Goal: Navigation & Orientation: Find specific page/section

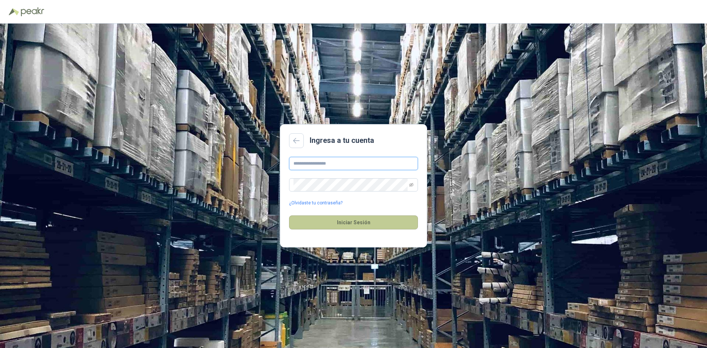
type input "**********"
click at [351, 218] on button "Iniciar Sesión" at bounding box center [353, 222] width 129 height 14
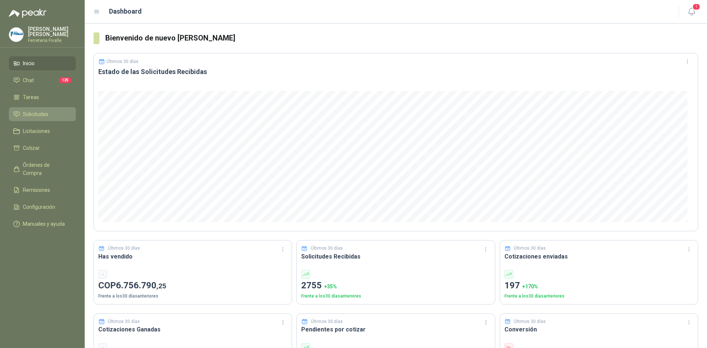
click at [35, 117] on span "Solicitudes" at bounding box center [35, 114] width 25 height 8
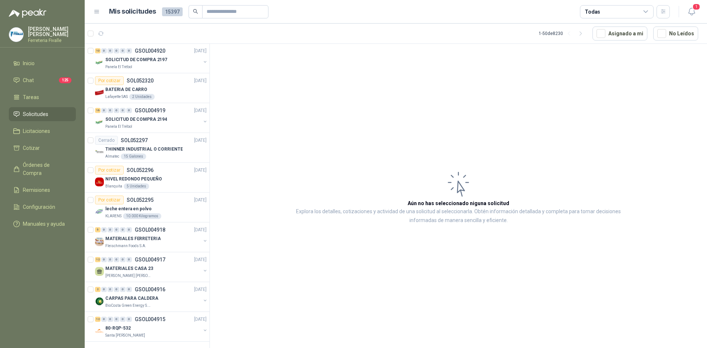
scroll to position [1200, 0]
click at [141, 264] on p "MATERIALES CASA 23" at bounding box center [129, 267] width 48 height 7
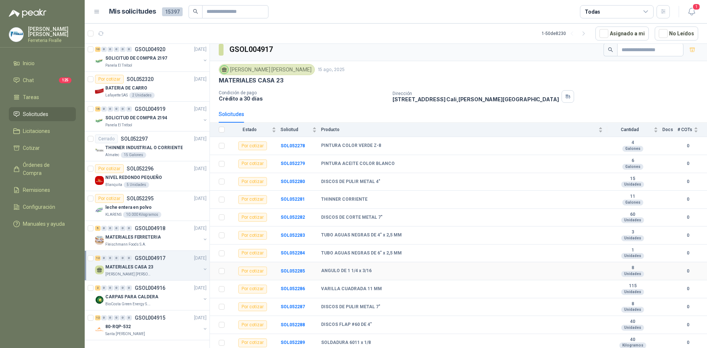
scroll to position [6, 0]
click at [221, 10] on input "text" at bounding box center [232, 12] width 52 height 13
type input "****"
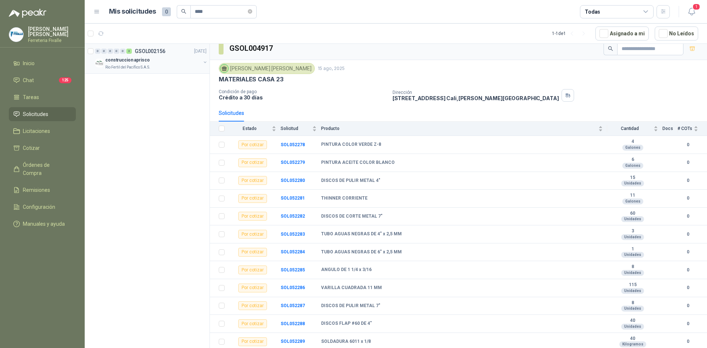
click at [134, 62] on p "construccion aprisco" at bounding box center [127, 60] width 45 height 7
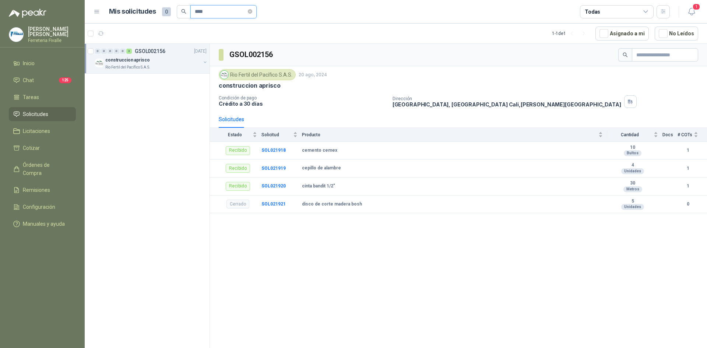
drag, startPoint x: 215, startPoint y: 10, endPoint x: 190, endPoint y: 14, distance: 25.0
click at [190, 14] on span "****" at bounding box center [223, 11] width 66 height 13
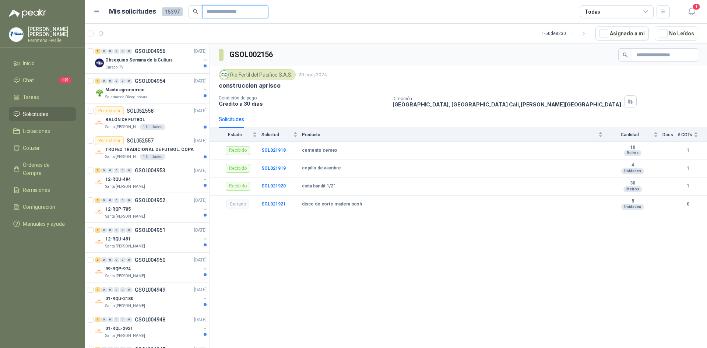
click at [214, 8] on input "text" at bounding box center [232, 12] width 52 height 13
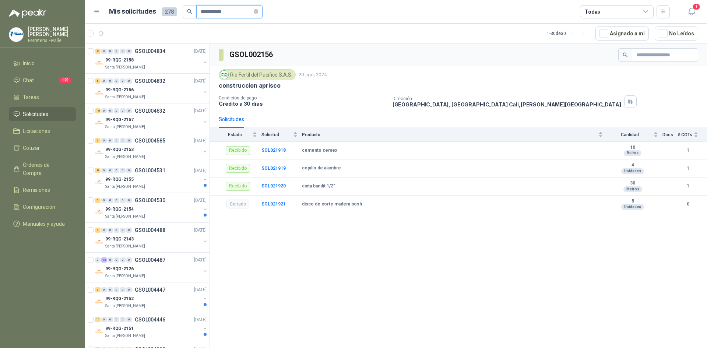
type input "**********"
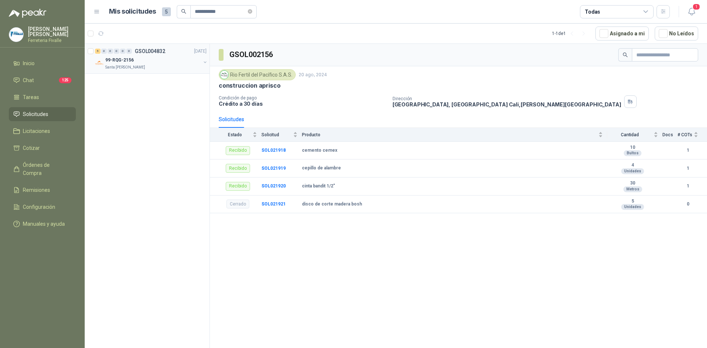
click at [122, 57] on p "99-RQG-2156" at bounding box center [119, 60] width 28 height 7
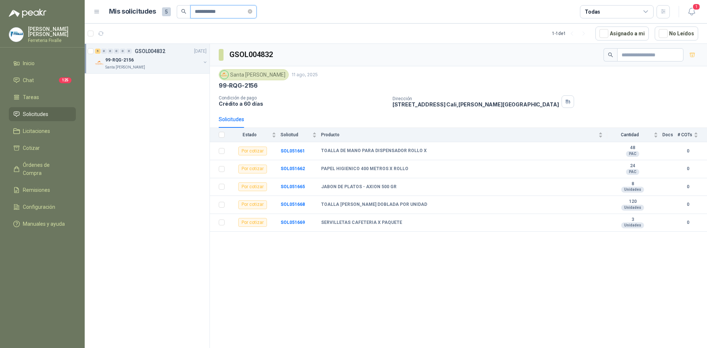
drag, startPoint x: 233, startPoint y: 13, endPoint x: 188, endPoint y: 14, distance: 45.3
click at [188, 14] on span "**********" at bounding box center [217, 11] width 80 height 13
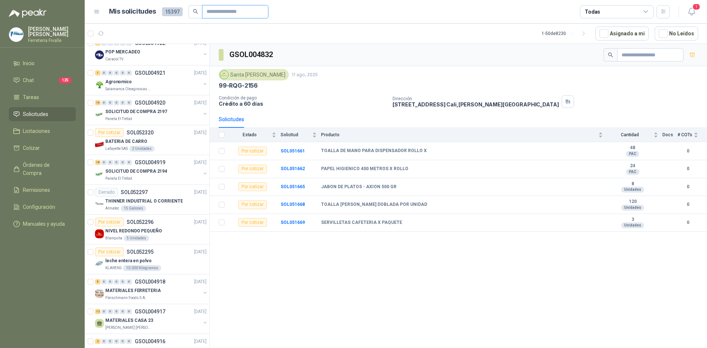
scroll to position [1200, 0]
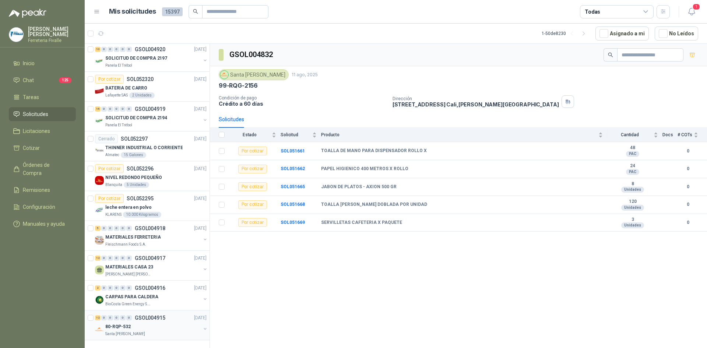
click at [150, 322] on div "80-RQP-532" at bounding box center [152, 326] width 95 height 9
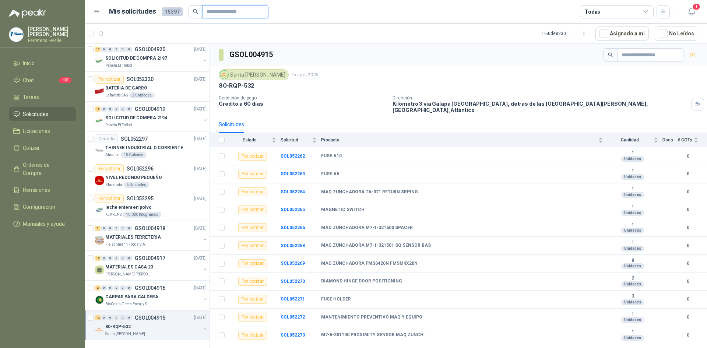
click at [208, 10] on input "text" at bounding box center [232, 12] width 52 height 13
type input "**"
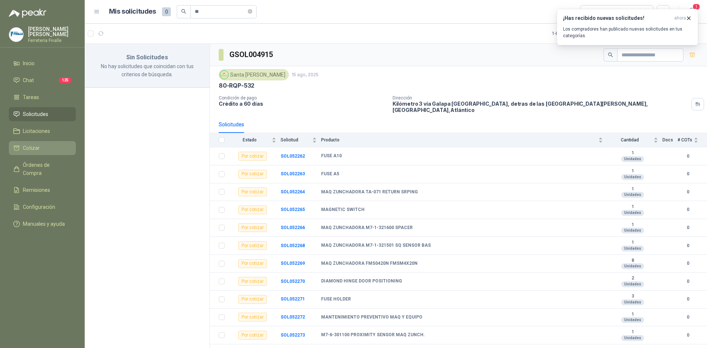
click at [44, 152] on li "Cotizar" at bounding box center [42, 148] width 58 height 8
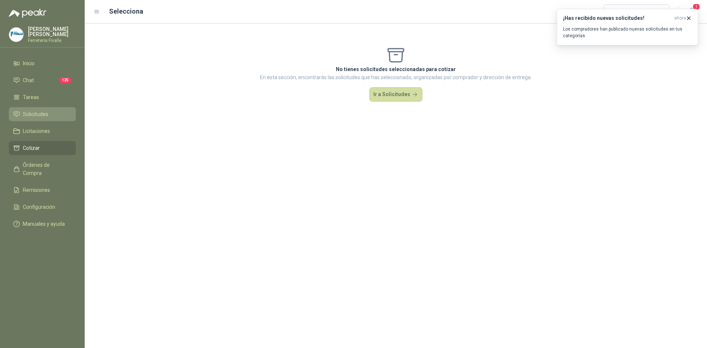
click at [32, 117] on span "Solicitudes" at bounding box center [35, 114] width 25 height 8
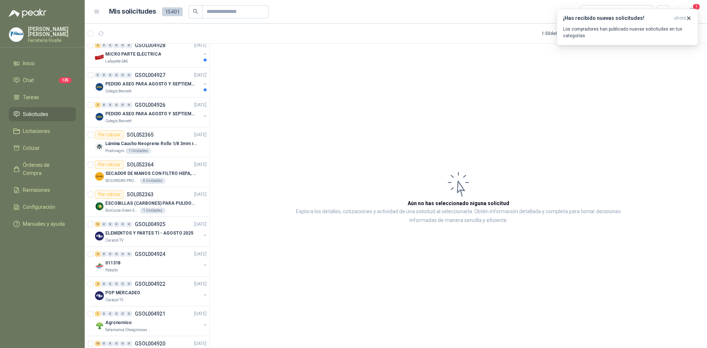
scroll to position [1200, 0]
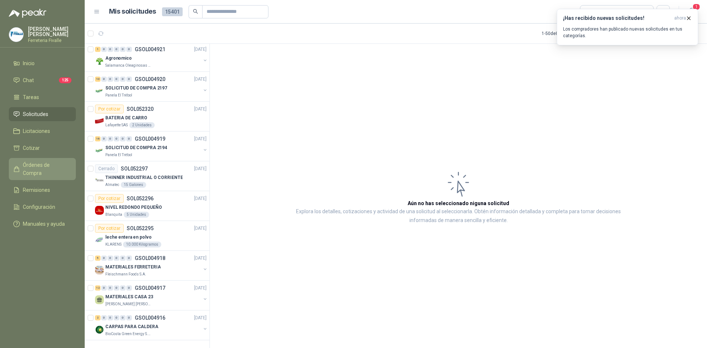
click at [41, 172] on span "Órdenes de Compra" at bounding box center [46, 169] width 46 height 16
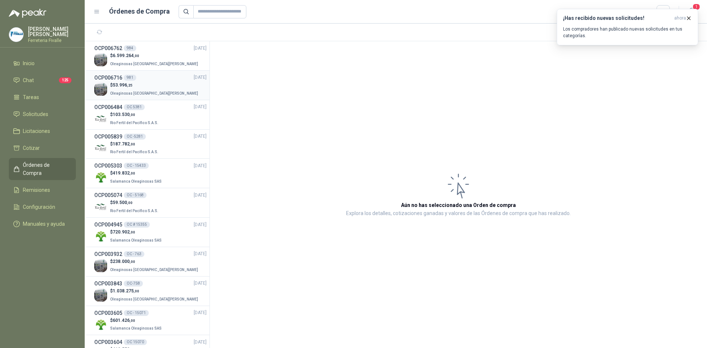
click at [96, 88] on img at bounding box center [100, 89] width 13 height 13
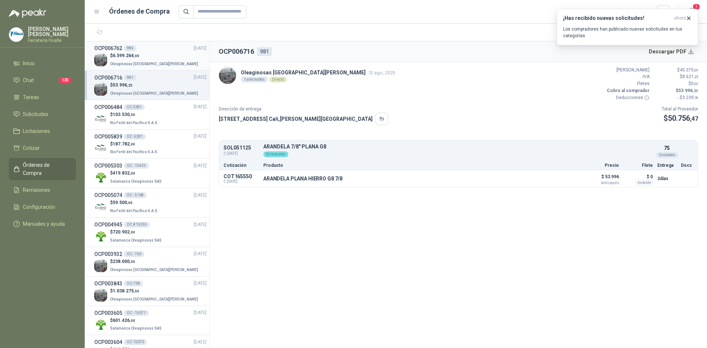
click at [102, 58] on img at bounding box center [100, 59] width 13 height 13
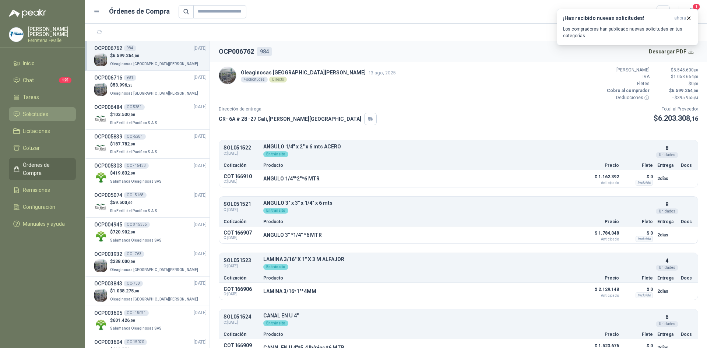
click at [33, 118] on span "Solicitudes" at bounding box center [35, 114] width 25 height 8
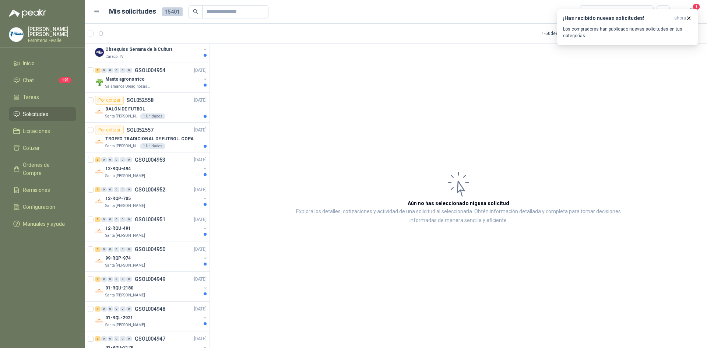
scroll to position [59, 0]
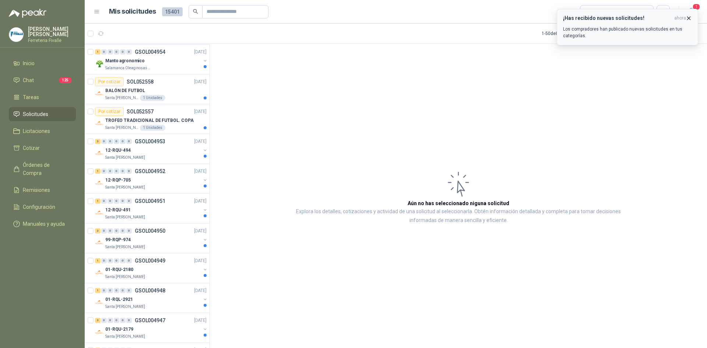
click at [688, 16] on icon "button" at bounding box center [688, 18] width 6 height 6
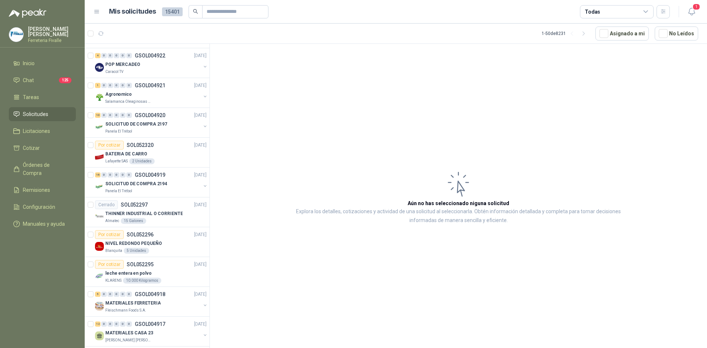
scroll to position [1200, 0]
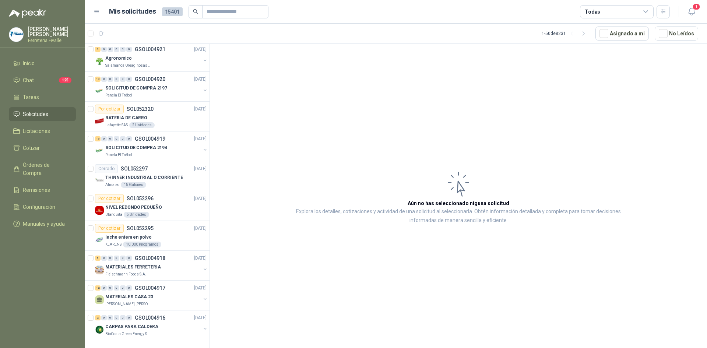
click at [96, 11] on icon at bounding box center [97, 11] width 4 height 3
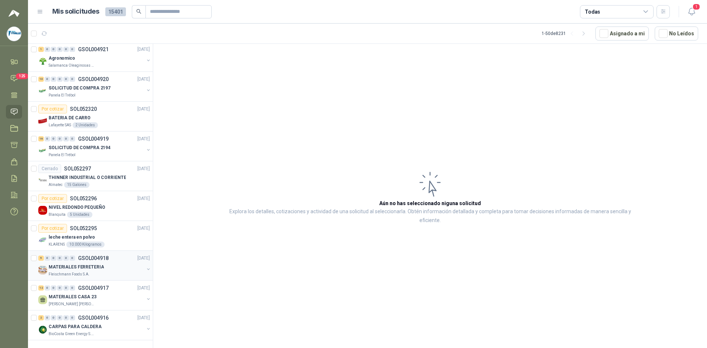
click at [95, 264] on p "MATERIALES FERRETERIA" at bounding box center [76, 267] width 55 height 7
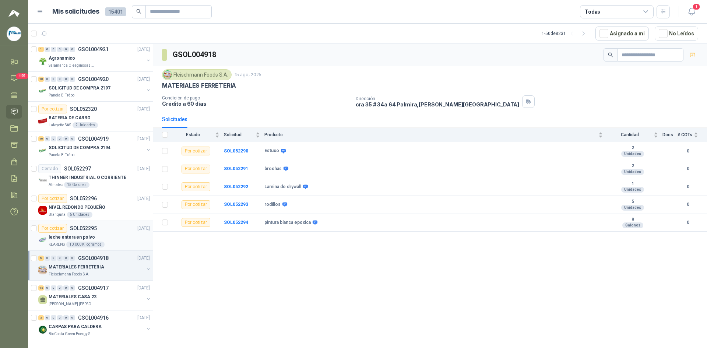
click at [88, 234] on p "leche entera en polvo" at bounding box center [72, 237] width 46 height 7
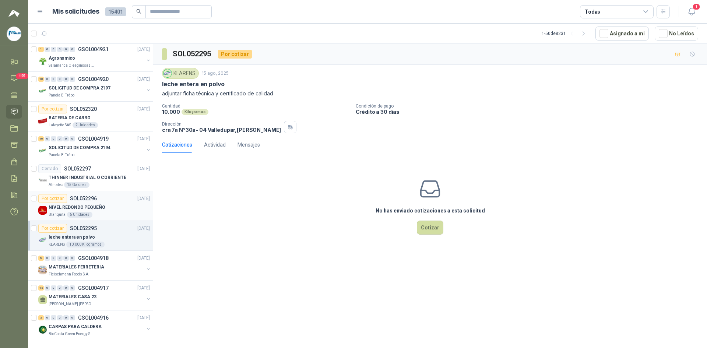
click at [104, 196] on div "Por cotizar SOL052296 [DATE]" at bounding box center [94, 198] width 112 height 9
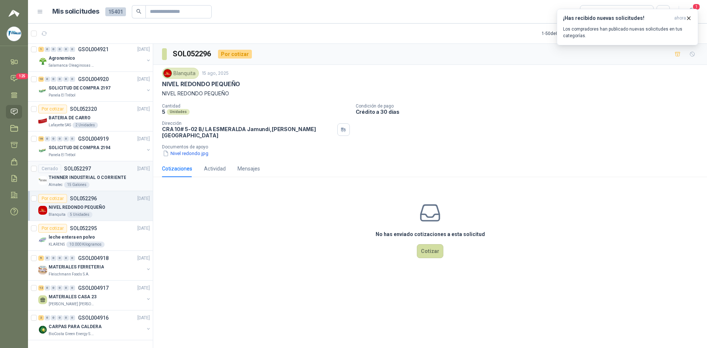
click at [91, 174] on p "THINNER INDUSTRIAL O CORRIENTE" at bounding box center [87, 177] width 77 height 7
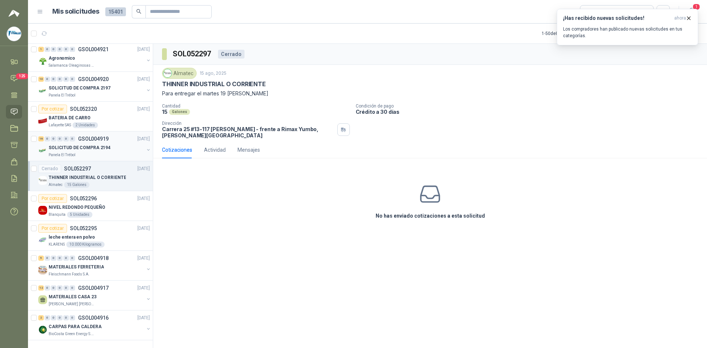
click at [84, 144] on p "SOLICITUD DE COMPRA 2194" at bounding box center [80, 147] width 62 height 7
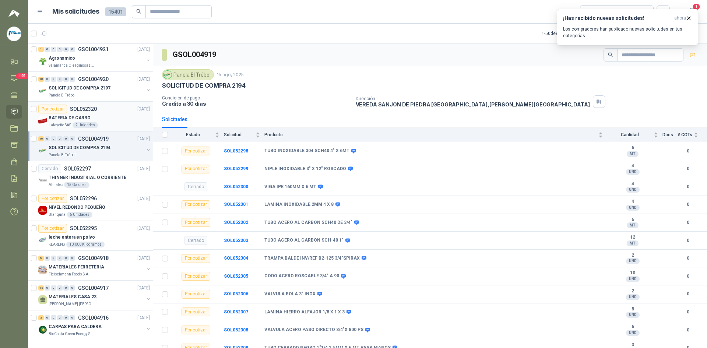
click at [99, 113] on div "BATERIA DE CARRO" at bounding box center [99, 117] width 101 height 9
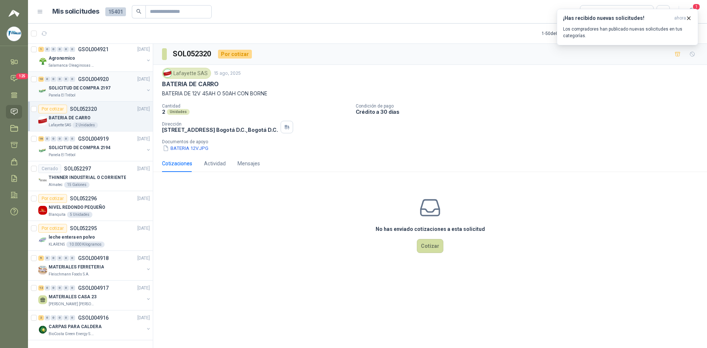
click at [93, 85] on p "SOLICITUD DE COMPRA 2197" at bounding box center [80, 88] width 62 height 7
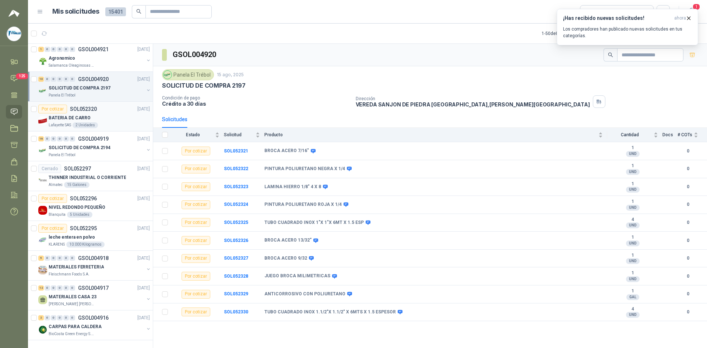
scroll to position [1163, 0]
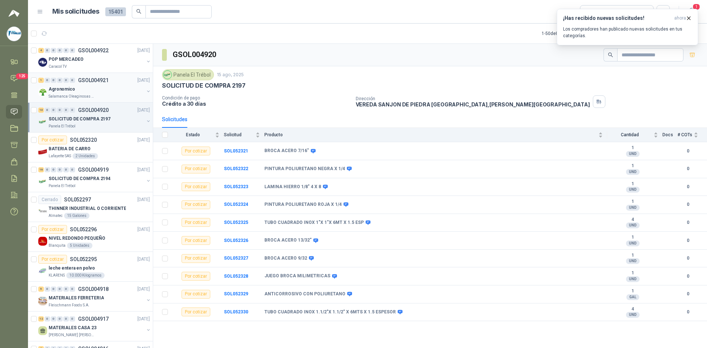
click at [76, 86] on div "Agronomico" at bounding box center [96, 89] width 95 height 9
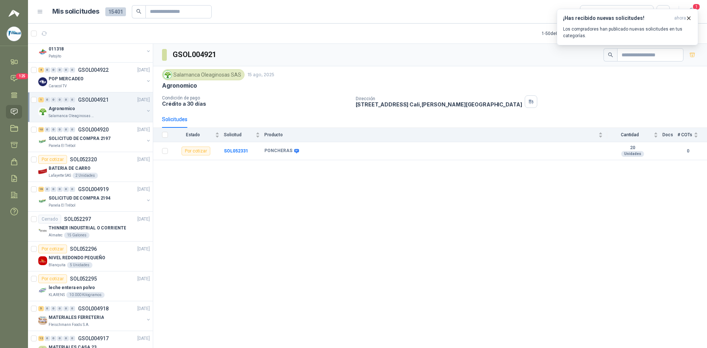
scroll to position [1127, 0]
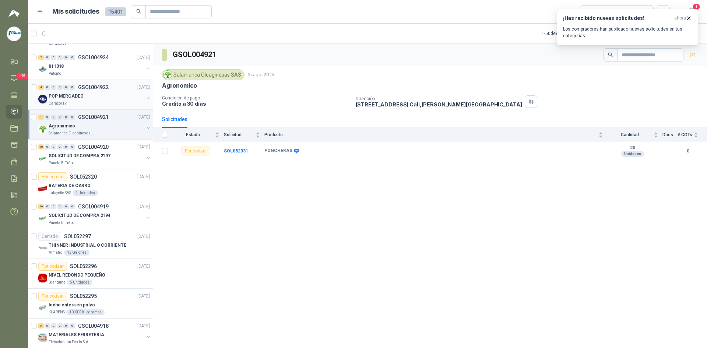
click at [78, 97] on p "POP MERCADEO" at bounding box center [66, 96] width 35 height 7
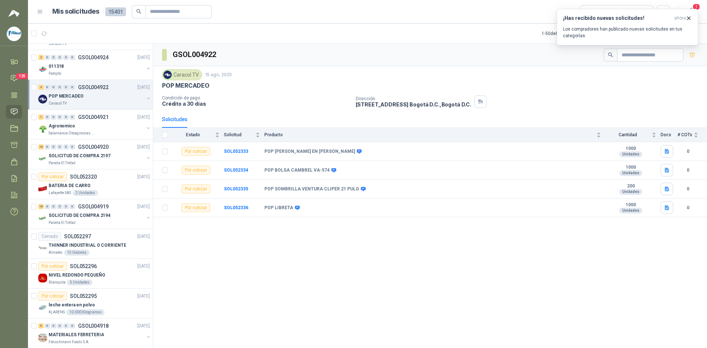
scroll to position [1090, 0]
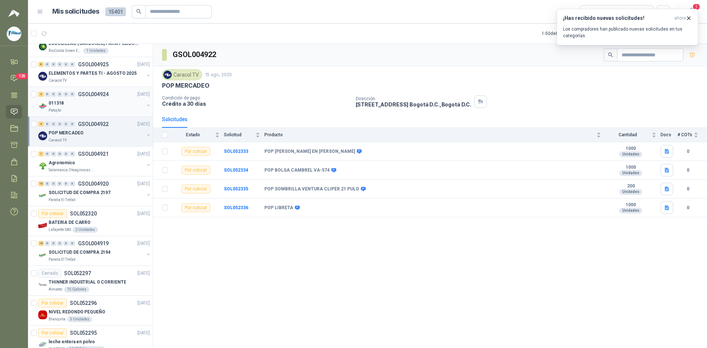
click at [89, 102] on div "011318" at bounding box center [96, 103] width 95 height 9
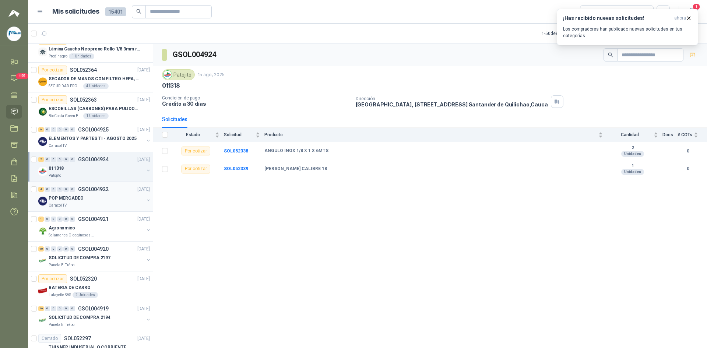
scroll to position [1016, 0]
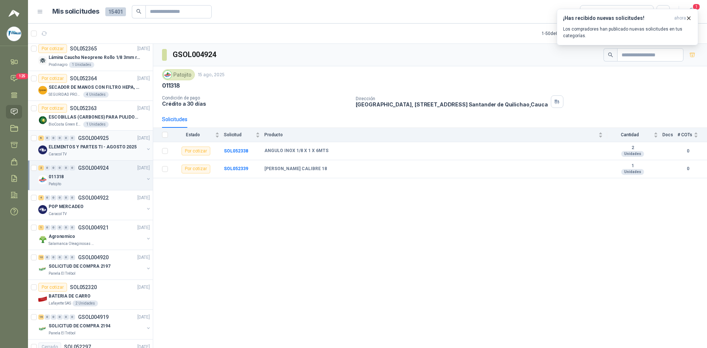
click at [73, 144] on p "ELEMENTOS Y PARTES TI - AGOSTO 2025" at bounding box center [93, 147] width 88 height 7
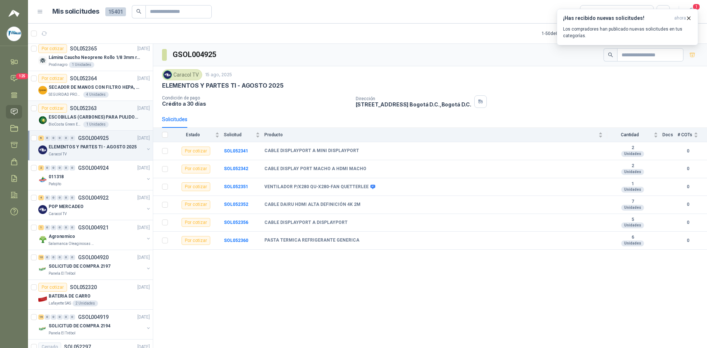
click at [85, 112] on div "Por cotizar SOL052363" at bounding box center [67, 108] width 59 height 9
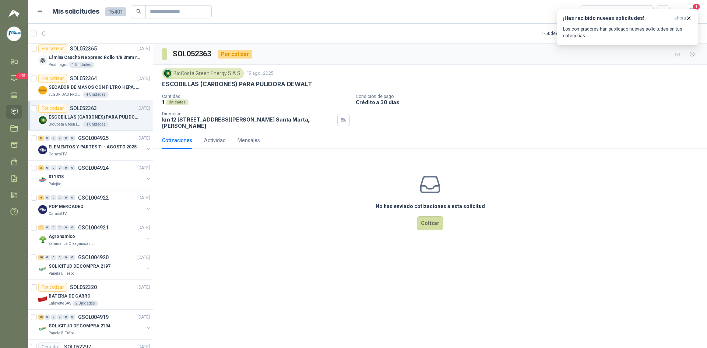
scroll to position [979, 0]
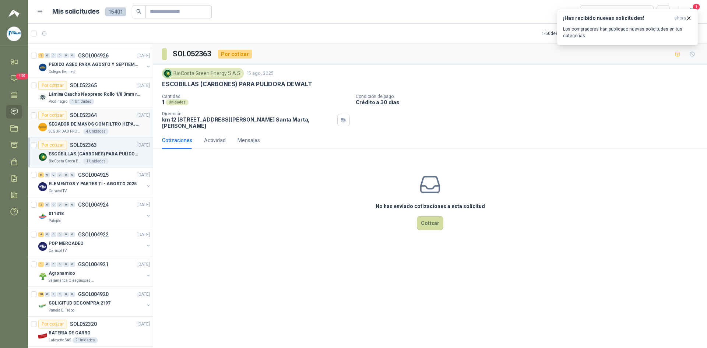
click at [67, 123] on p "SECADOR DE MANOS CON FILTRO HEPA, SECADO RAPIDO" at bounding box center [95, 124] width 92 height 7
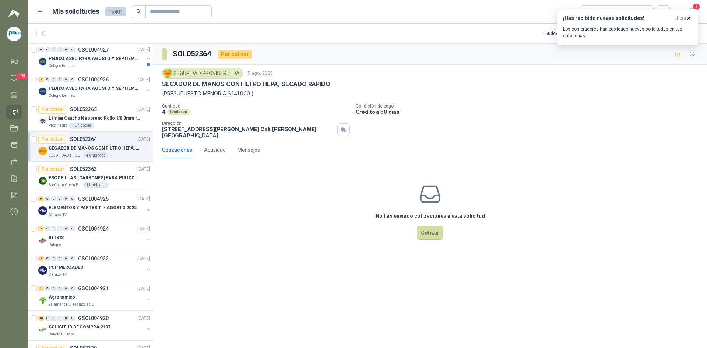
scroll to position [943, 0]
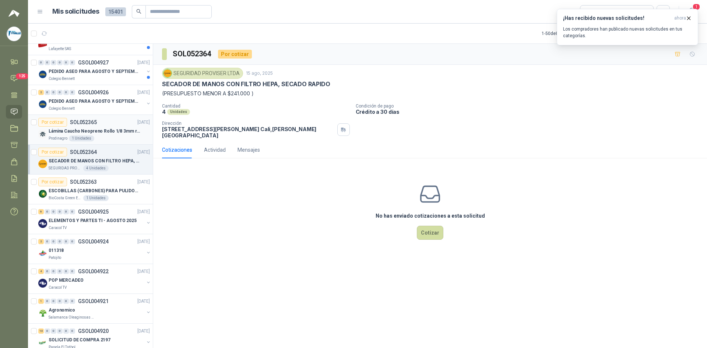
click at [82, 125] on p "SOL052365" at bounding box center [83, 122] width 27 height 5
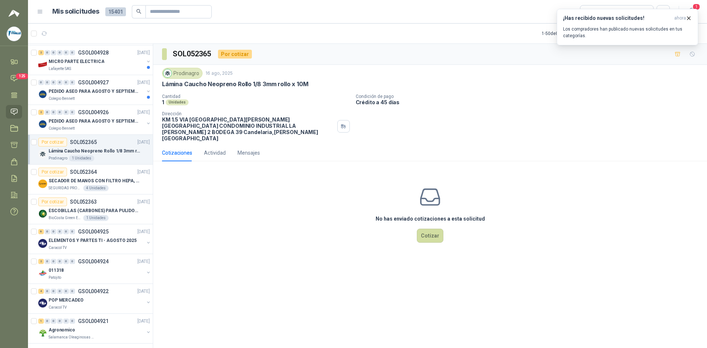
scroll to position [906, 0]
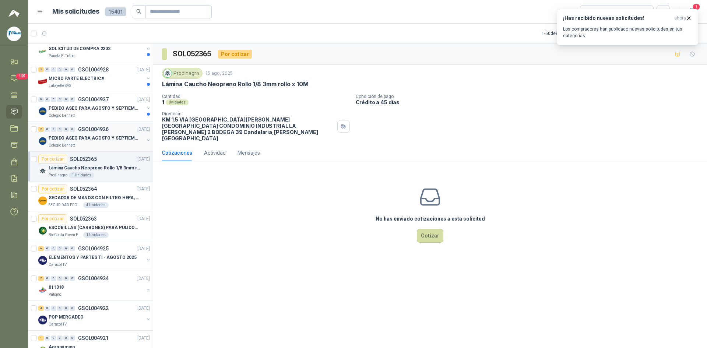
click at [88, 139] on p "PEDIDO ASEO PARA AGOSTO Y SEPTIEMBRE" at bounding box center [95, 138] width 92 height 7
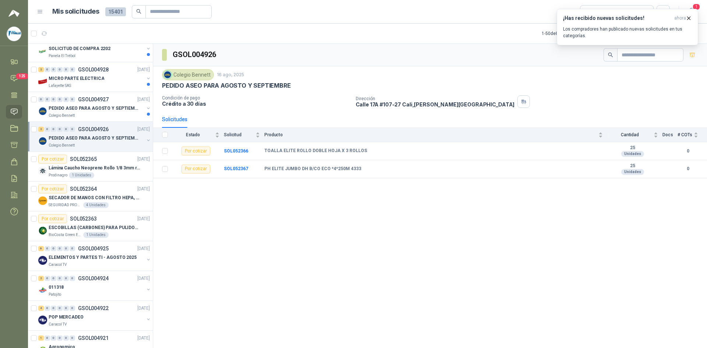
scroll to position [869, 0]
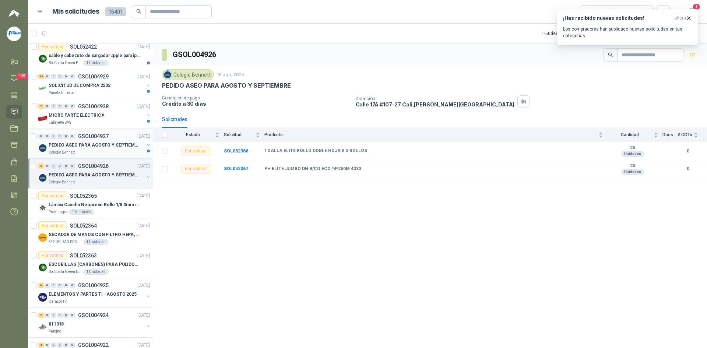
click at [89, 144] on p "PEDIDO ASEO PARA AGOSTO Y SEPTIEMBRE 2" at bounding box center [95, 145] width 92 height 7
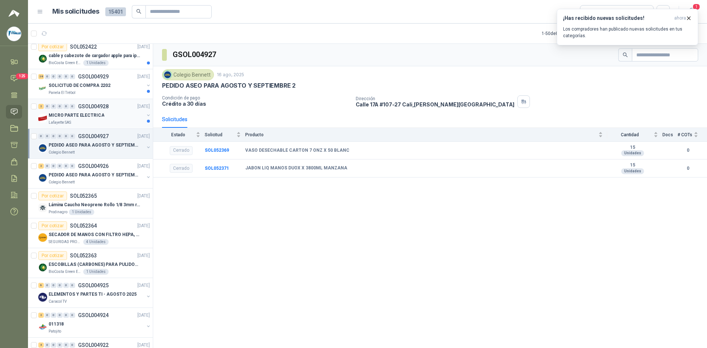
click at [96, 114] on p "MICRO PARTE ELECTRICA" at bounding box center [77, 115] width 56 height 7
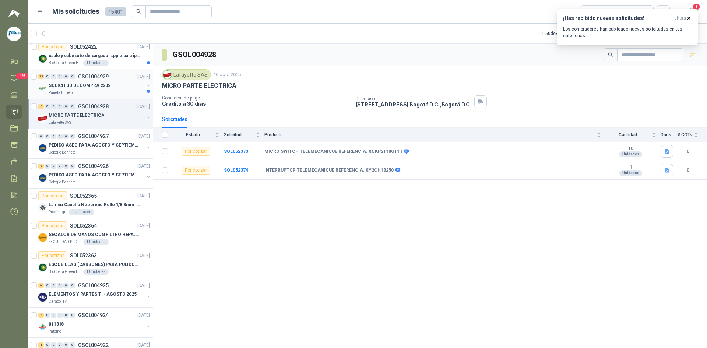
click at [80, 82] on p "SOLICITUD DE COMPRA 2202" at bounding box center [80, 85] width 62 height 7
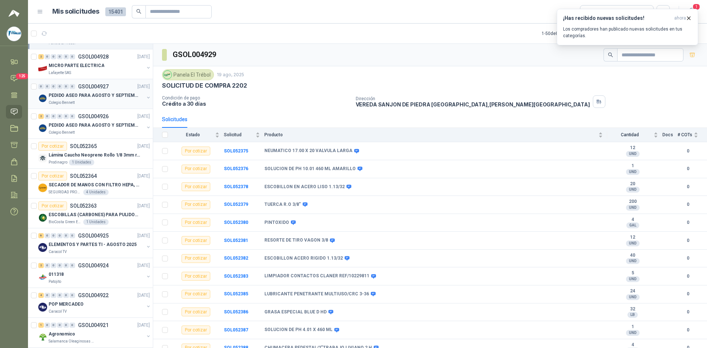
scroll to position [906, 0]
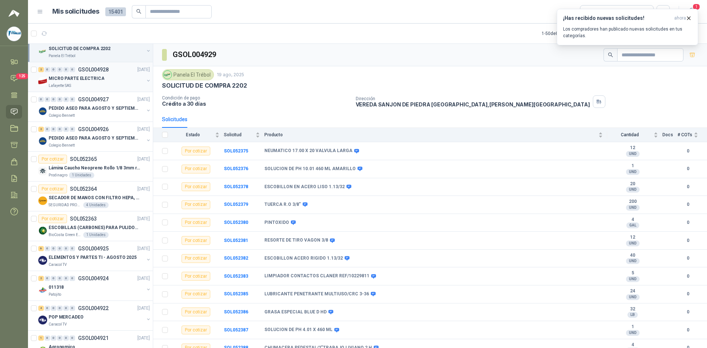
click at [99, 77] on p "MICRO PARTE ELECTRICA" at bounding box center [77, 78] width 56 height 7
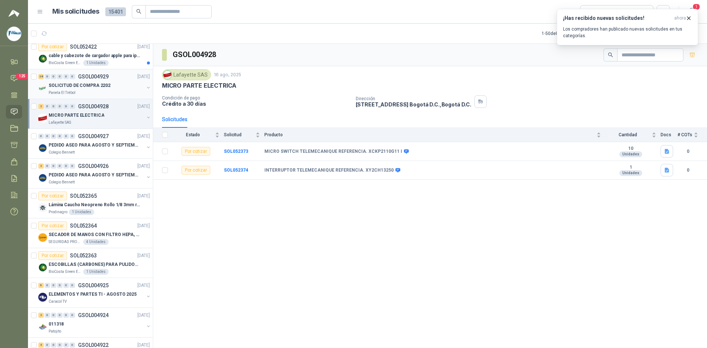
scroll to position [832, 0]
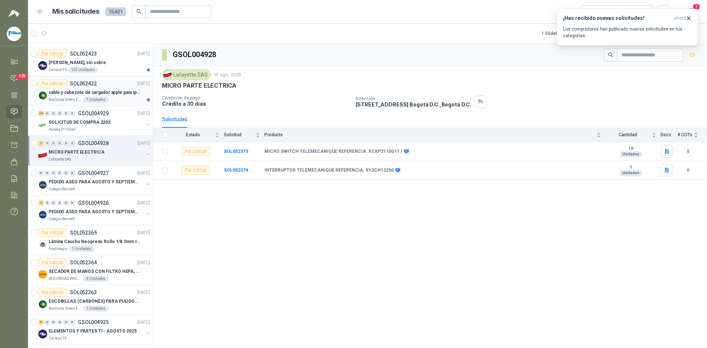
click at [91, 86] on p "SOL052422" at bounding box center [83, 83] width 27 height 5
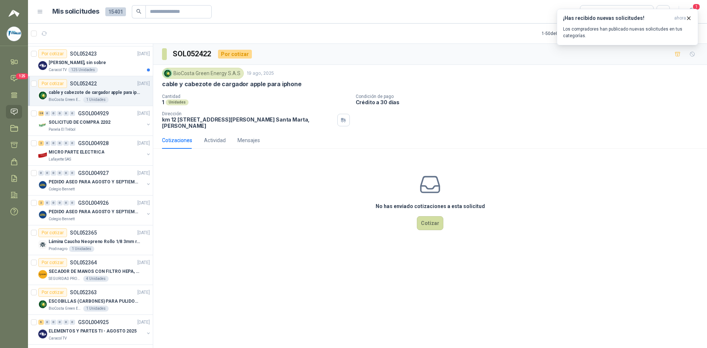
scroll to position [795, 0]
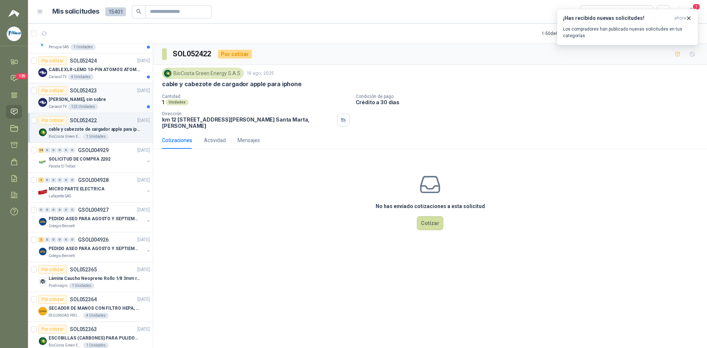
click at [77, 93] on p "SOL052423" at bounding box center [83, 90] width 27 height 5
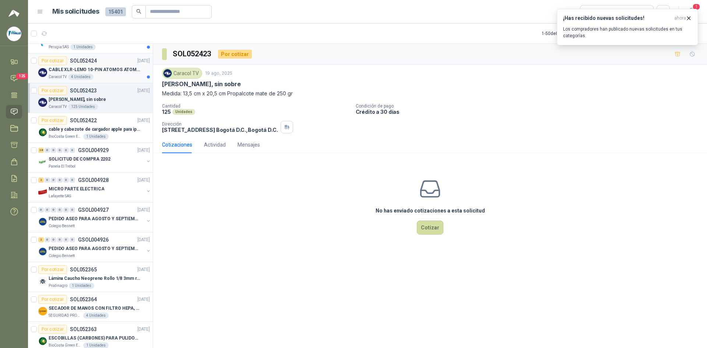
click at [100, 68] on p "CABLE XLR-LEMO 10-PIN ATOMOS ATOMCAB016" at bounding box center [95, 69] width 92 height 7
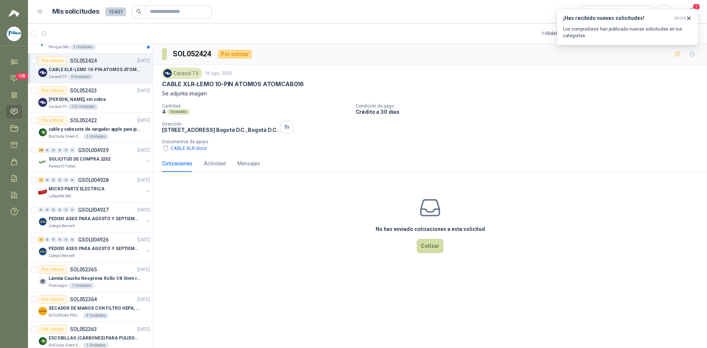
scroll to position [759, 0]
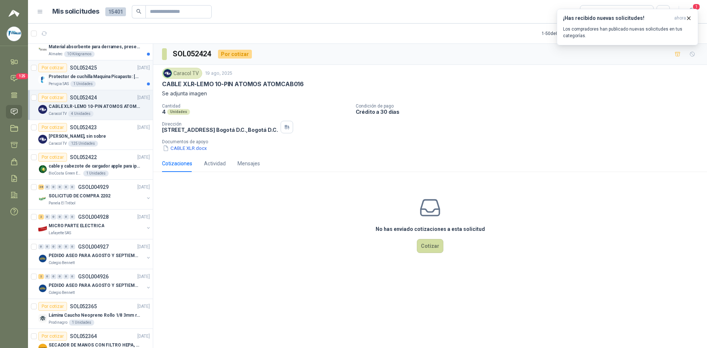
click at [92, 71] on div "Por cotizar SOL052425" at bounding box center [67, 67] width 59 height 9
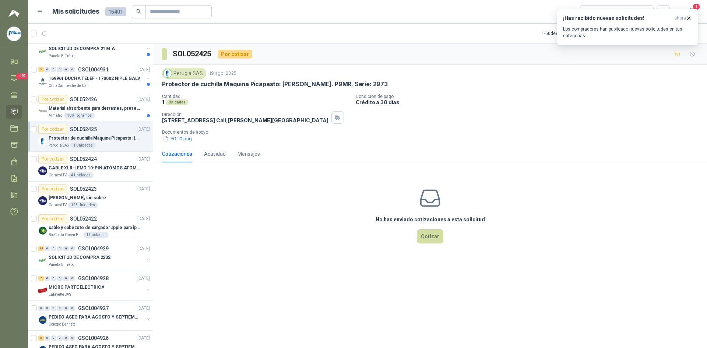
scroll to position [685, 0]
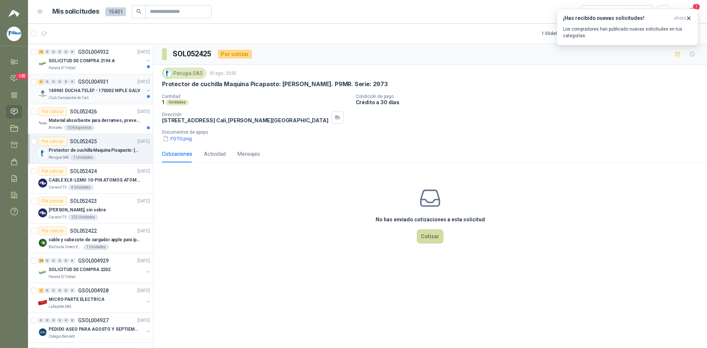
click at [90, 86] on div "169961 DUCHA TELEF - 170002 NIPLE GALV" at bounding box center [96, 90] width 95 height 9
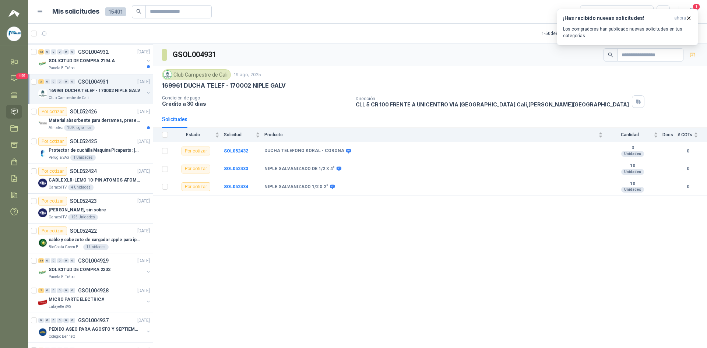
scroll to position [648, 0]
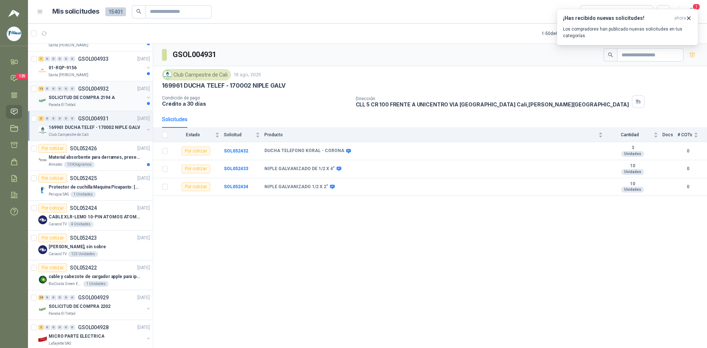
click at [102, 91] on p "GSOL004932" at bounding box center [93, 88] width 31 height 5
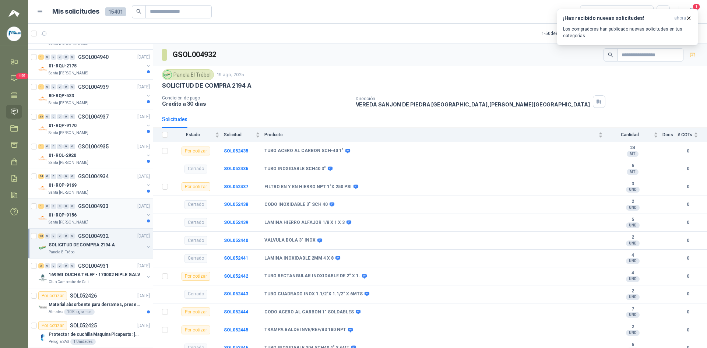
click at [78, 211] on div "01-RQP-9156" at bounding box center [96, 215] width 95 height 9
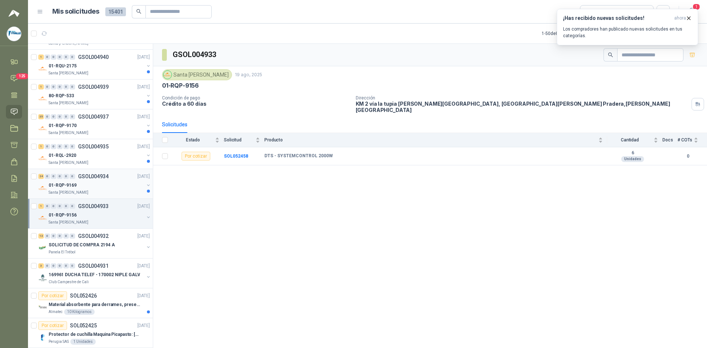
click at [91, 180] on div "24 0 0 0 0 0 GSOL004934 [DATE]" at bounding box center [94, 176] width 113 height 9
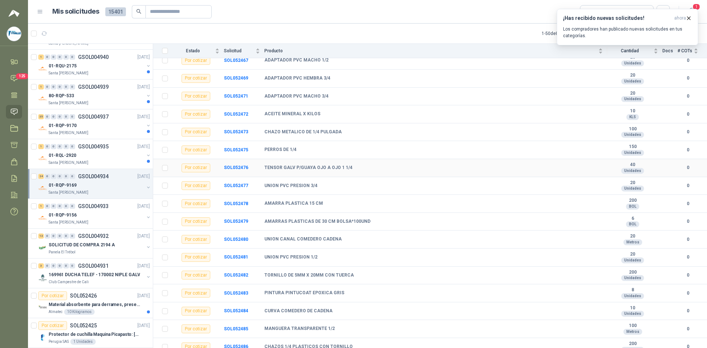
scroll to position [221, 0]
click at [83, 155] on div "01-RQL-2920" at bounding box center [96, 155] width 95 height 9
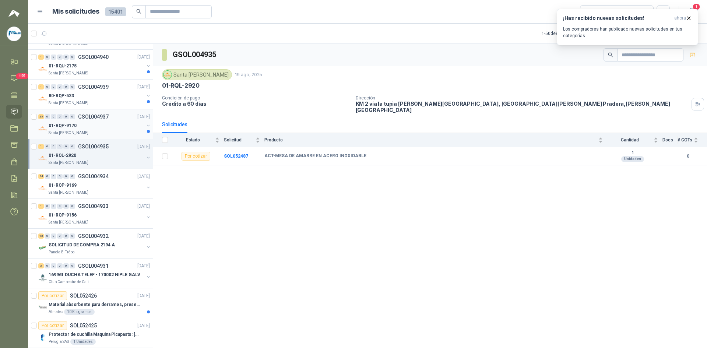
click at [88, 123] on div "01-RQP-9170" at bounding box center [96, 125] width 95 height 9
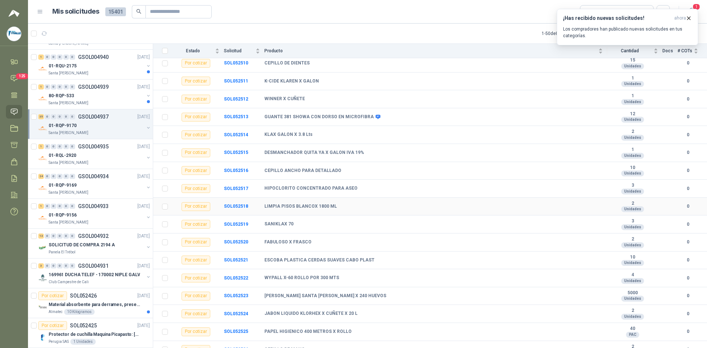
scroll to position [418, 0]
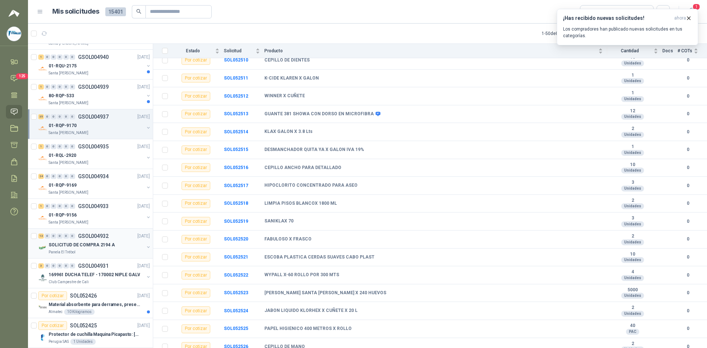
click at [96, 239] on p "GSOL004932" at bounding box center [93, 235] width 31 height 5
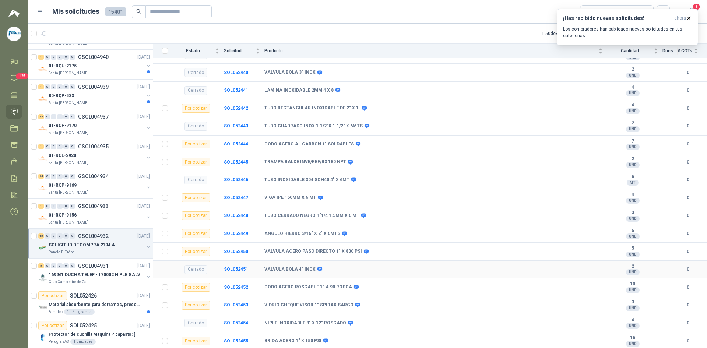
scroll to position [185, 0]
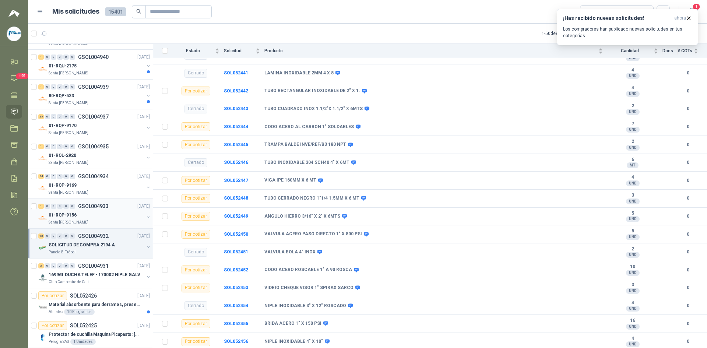
click at [83, 213] on div "01-RQP-9156" at bounding box center [96, 215] width 95 height 9
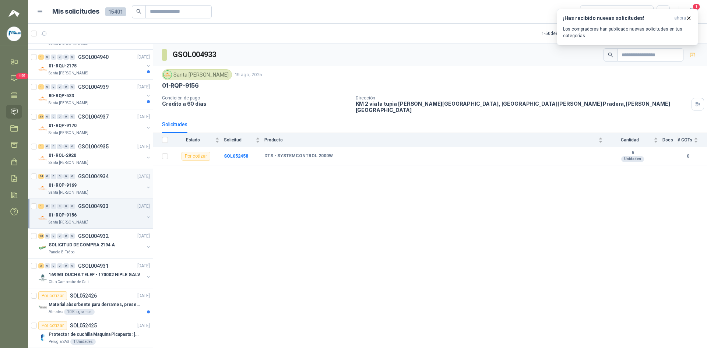
click at [89, 187] on div "01-RQP-9169" at bounding box center [96, 185] width 95 height 9
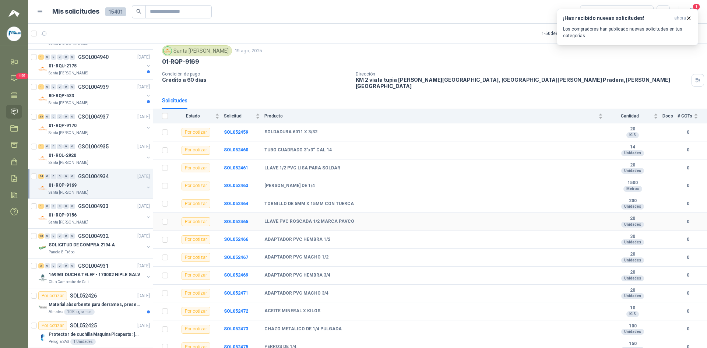
scroll to position [37, 0]
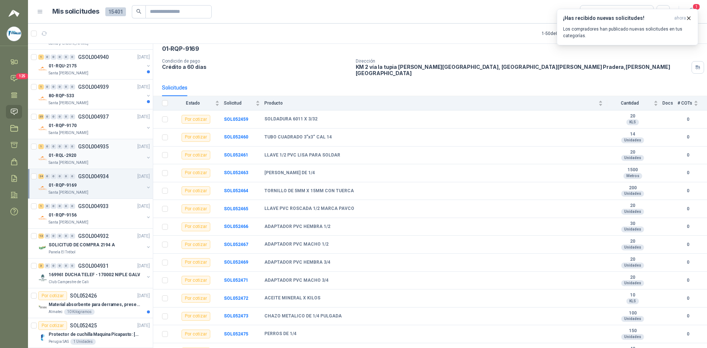
click at [88, 150] on div "1 0 0 0 0 0 GSOL004935 [DATE]" at bounding box center [94, 146] width 113 height 9
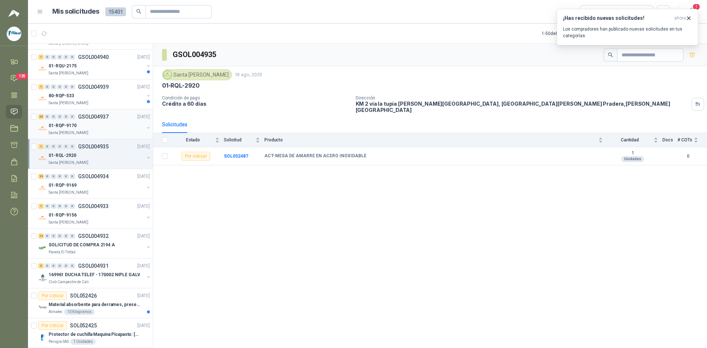
click at [93, 117] on p "GSOL004937" at bounding box center [93, 116] width 31 height 5
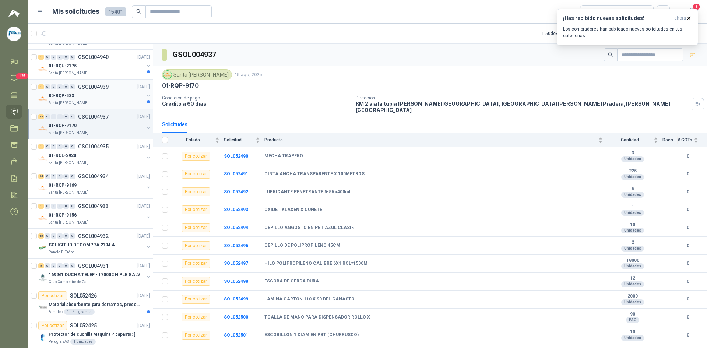
click at [98, 93] on div "80-RQP-533" at bounding box center [96, 95] width 95 height 9
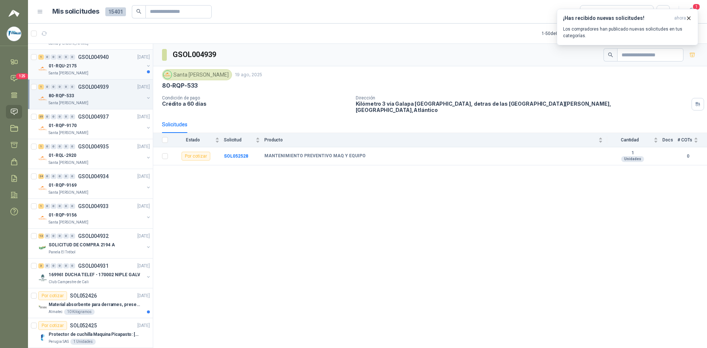
click at [93, 63] on div "01-RQU-2175" at bounding box center [96, 65] width 95 height 9
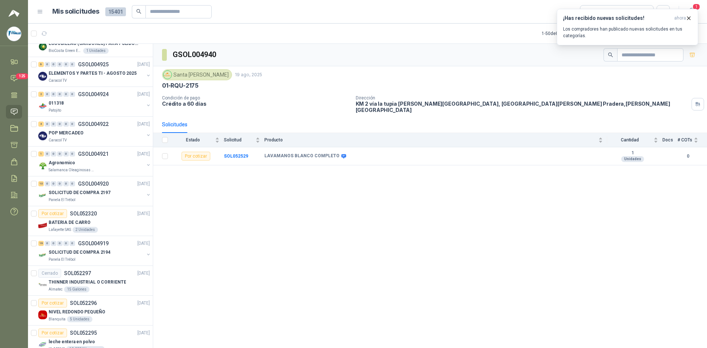
scroll to position [1127, 0]
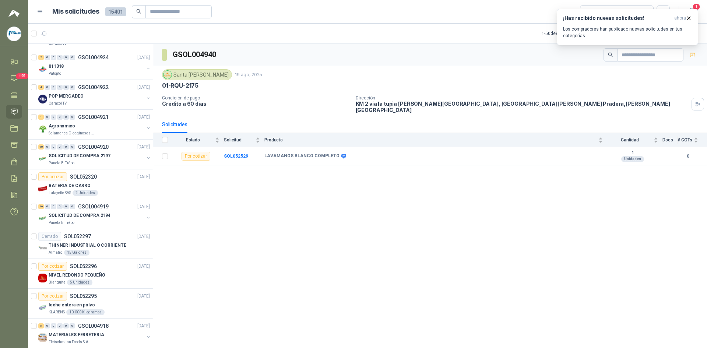
click at [40, 11] on icon at bounding box center [40, 11] width 7 height 7
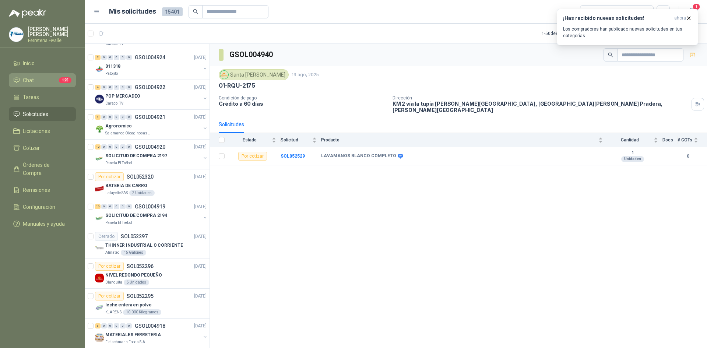
click at [36, 84] on li "Chat 125" at bounding box center [42, 80] width 58 height 8
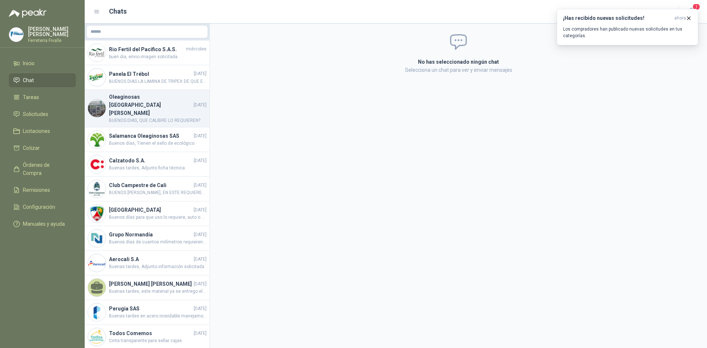
click at [147, 101] on h4 "Oleaginosas [GEOGRAPHIC_DATA][PERSON_NAME]" at bounding box center [150, 105] width 83 height 24
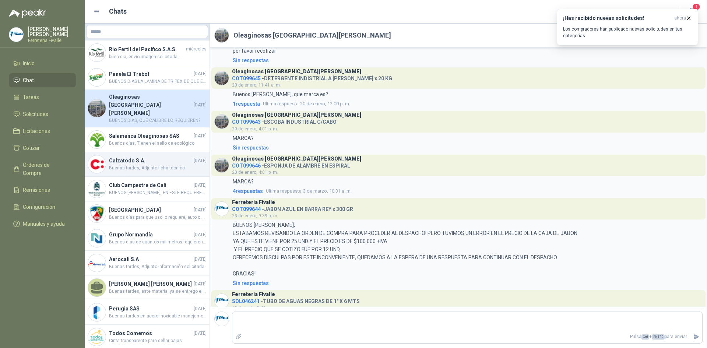
scroll to position [37, 0]
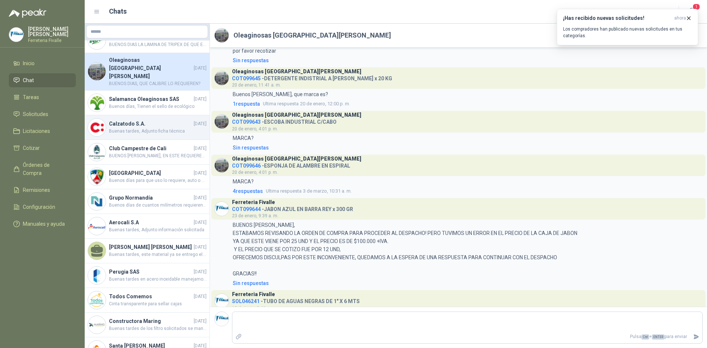
click at [123, 120] on h4 "Calzatodo S.A." at bounding box center [150, 124] width 83 height 8
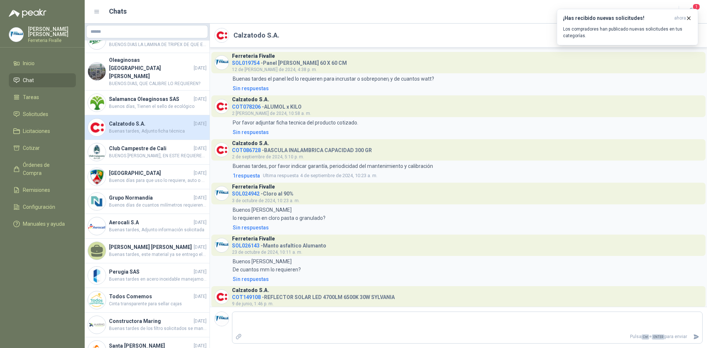
scroll to position [24, 0]
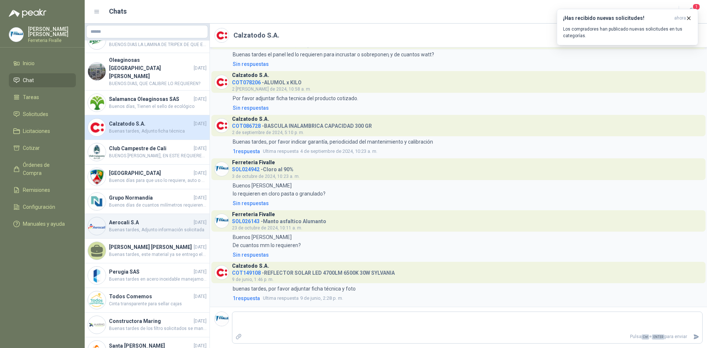
click at [131, 218] on h4 "Aerocali S.A" at bounding box center [150, 222] width 83 height 8
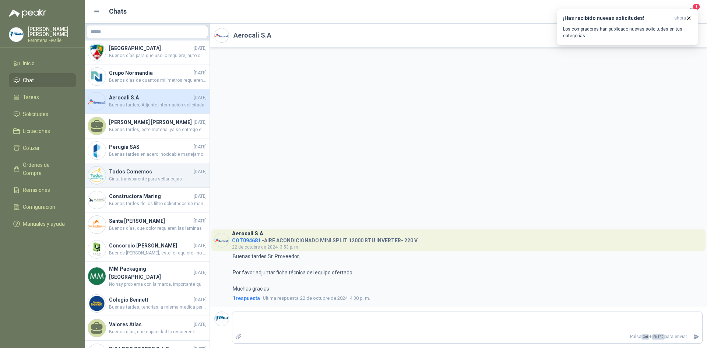
scroll to position [167, 0]
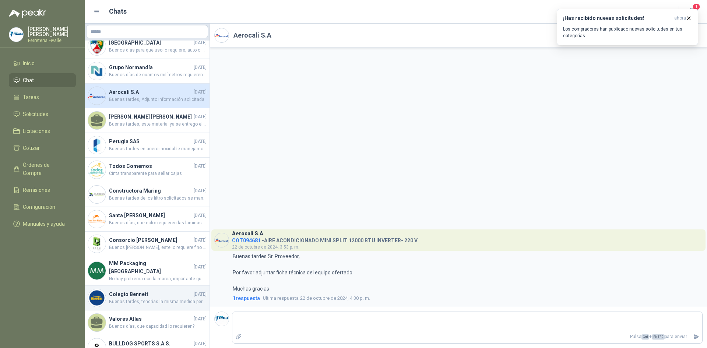
click at [116, 290] on h4 "Colegio Bennett" at bounding box center [150, 294] width 83 height 8
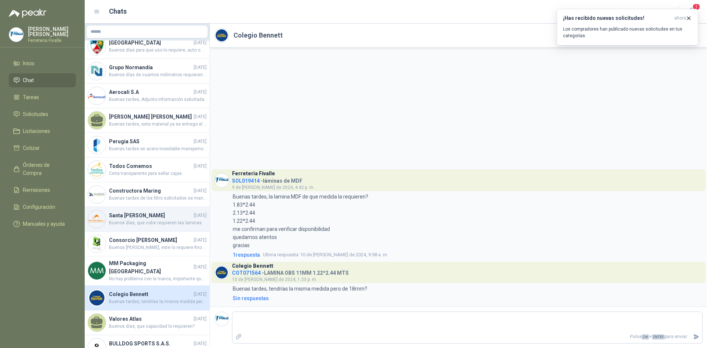
click at [140, 219] on span "Buenos días, que color requieren las laminas" at bounding box center [158, 222] width 98 height 7
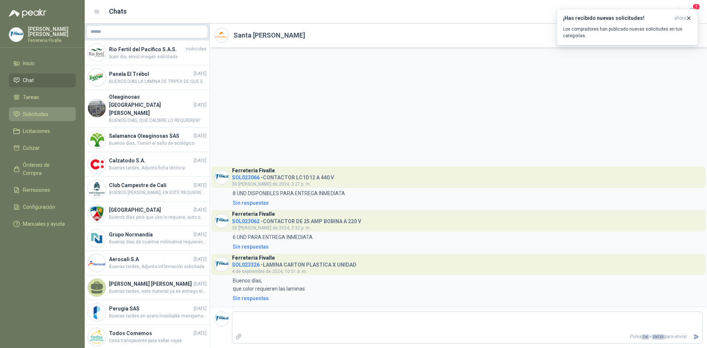
click at [35, 118] on span "Solicitudes" at bounding box center [35, 114] width 25 height 8
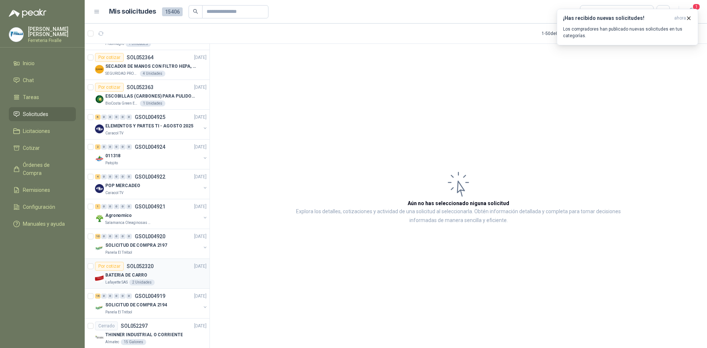
scroll to position [1200, 0]
